Goal: Task Accomplishment & Management: Complete application form

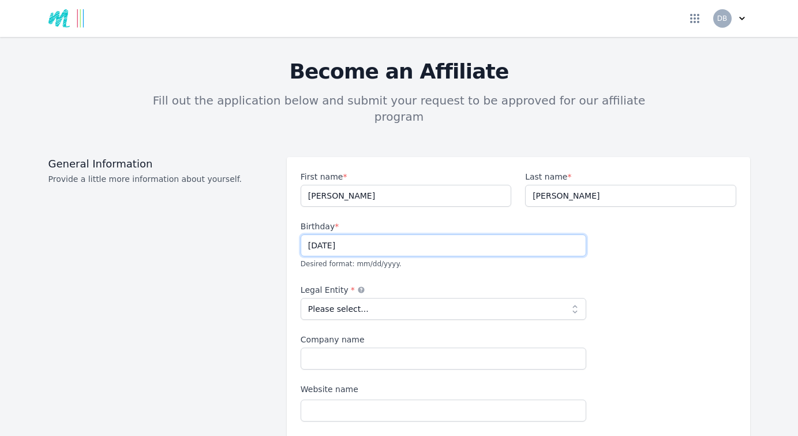
type input "[DATE]"
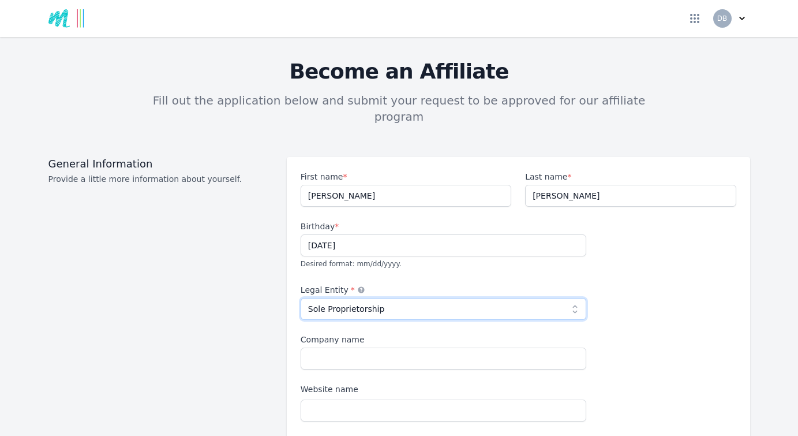
select select "individual"
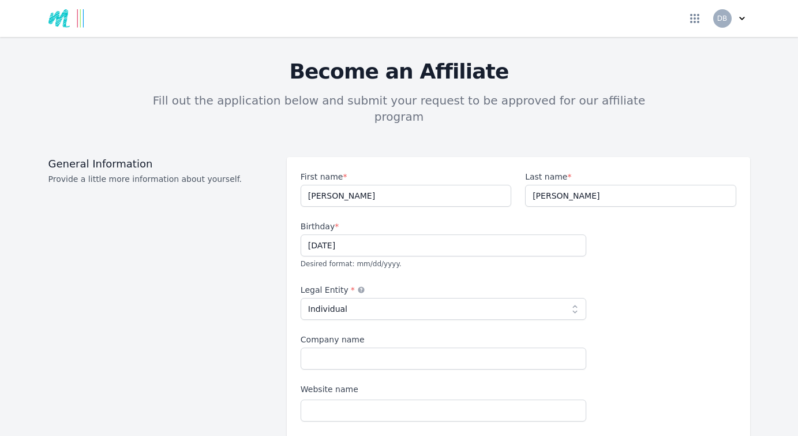
click at [419, 334] on label "Company name" at bounding box center [444, 340] width 286 height 12
click at [419, 348] on input "Company name" at bounding box center [444, 359] width 286 height 22
click at [614, 322] on div "First name * [PERSON_NAME] Last name * [PERSON_NAME] Birthday * [DEMOGRAPHIC_DA…" at bounding box center [519, 346] width 436 height 350
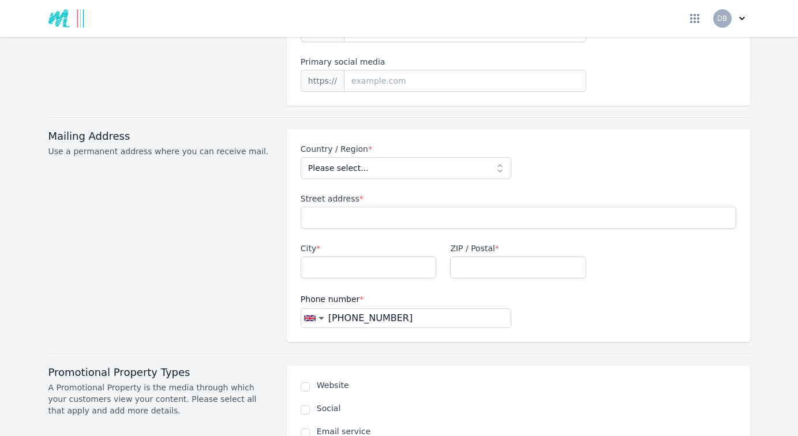
scroll to position [447, 0]
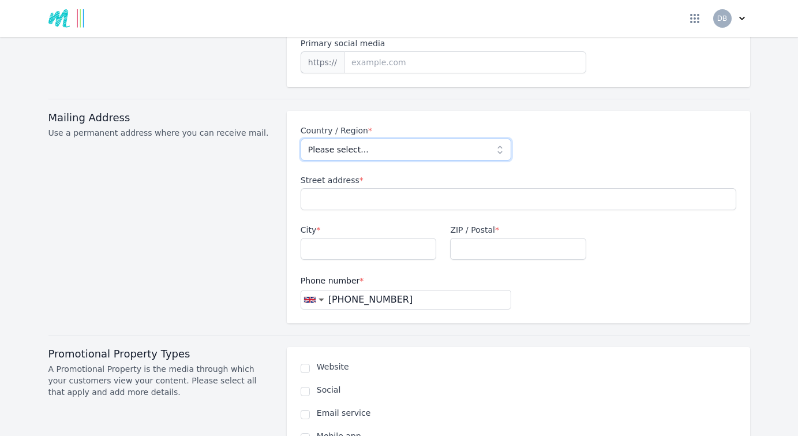
select select "GB"
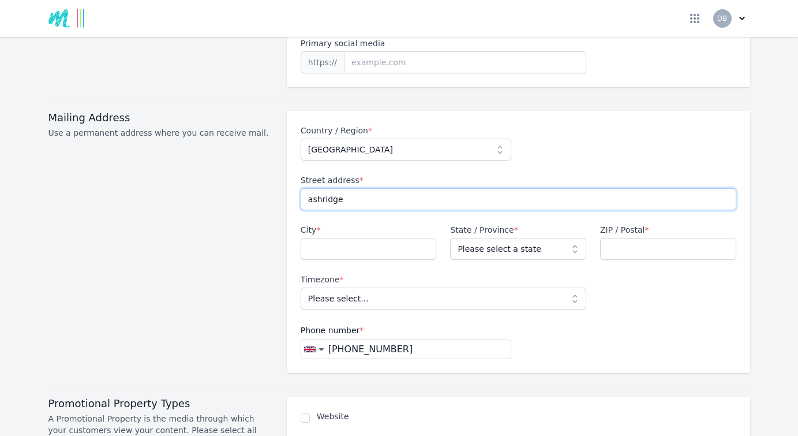
type input "ashridge"
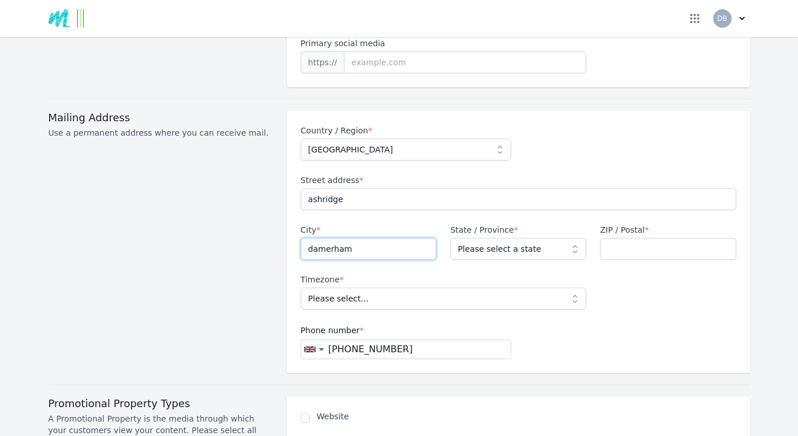
type input "damerham"
select select "HAM"
type input "SP6 3HW"
select select "Europe/[GEOGRAPHIC_DATA]"
click at [483, 323] on div "Phone number * ▼ [GEOGRAPHIC_DATA] +1 [GEOGRAPHIC_DATA] +44 [GEOGRAPHIC_DATA] +…" at bounding box center [406, 341] width 211 height 36
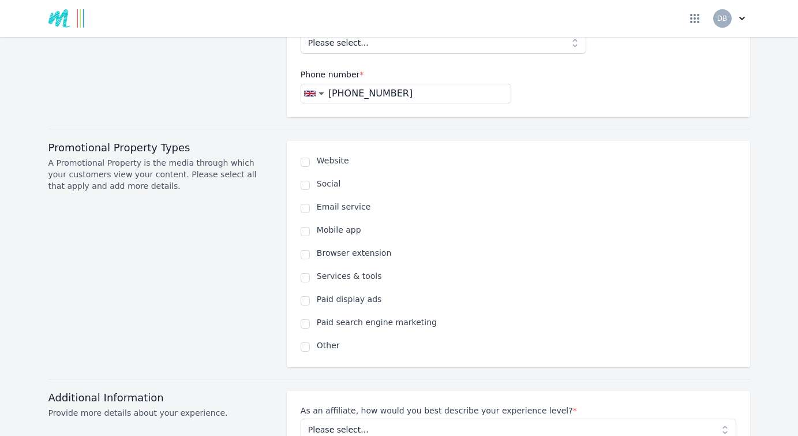
scroll to position [707, 0]
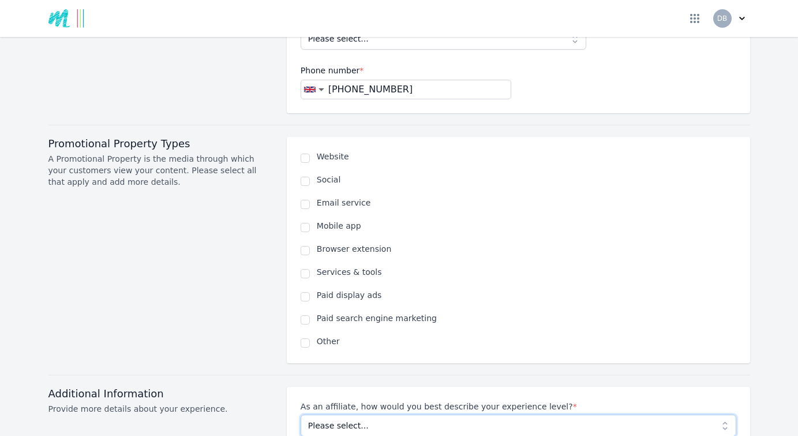
select select "Beginner"
click at [496, 363] on div at bounding box center [399, 375] width 702 height 24
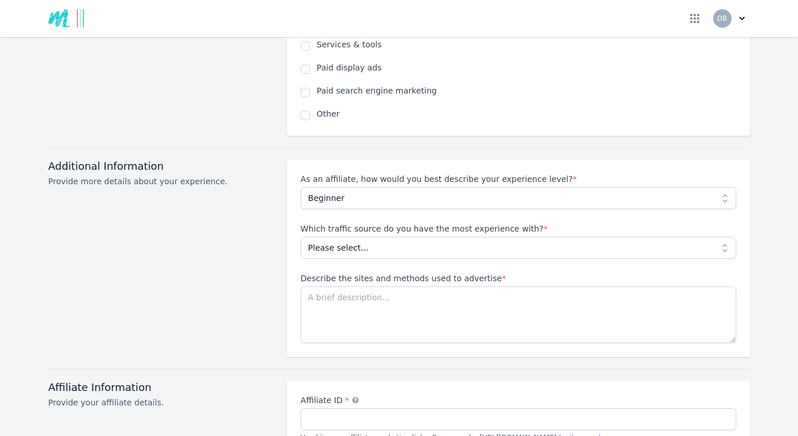
scroll to position [983, 0]
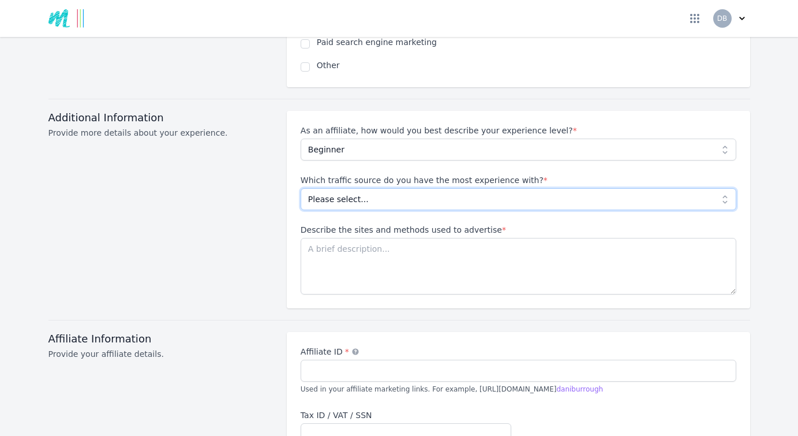
select select "Social media"
click at [446, 308] on div at bounding box center [399, 320] width 702 height 24
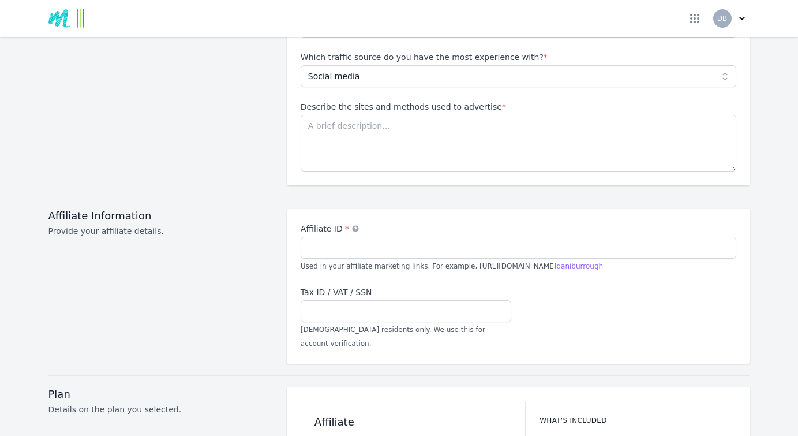
scroll to position [1087, 0]
